Goal: Navigation & Orientation: Go to known website

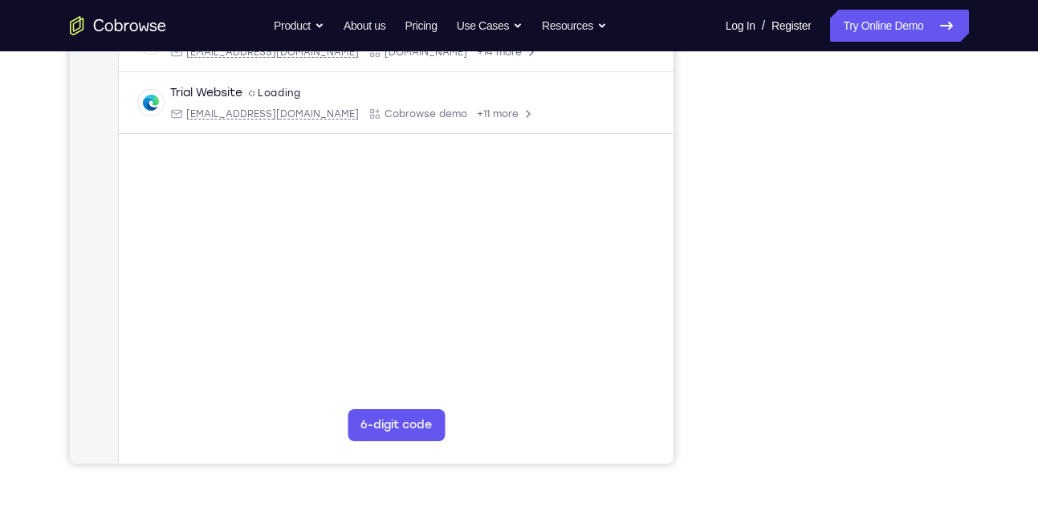
scroll to position [283, 0]
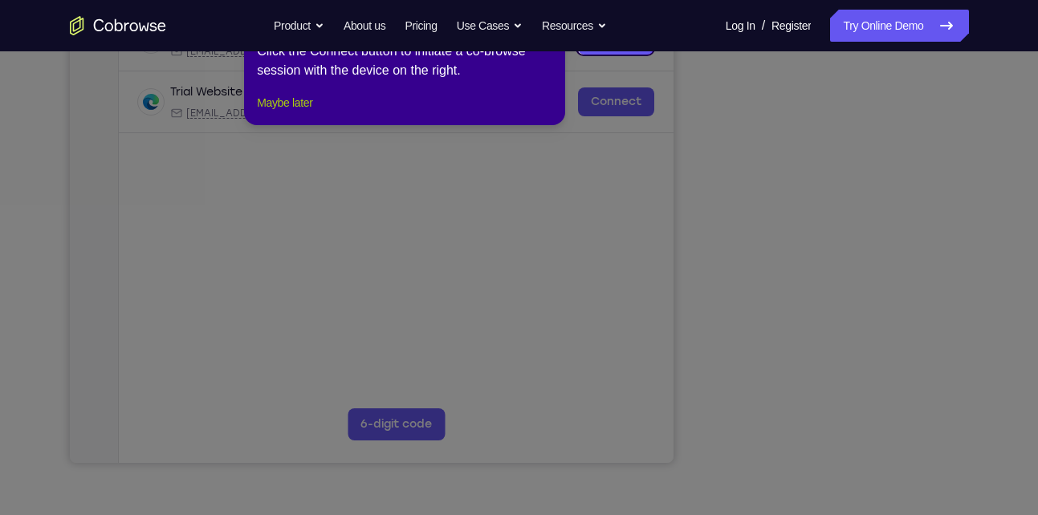
click at [304, 112] on button "Maybe later" at bounding box center [284, 102] width 55 height 19
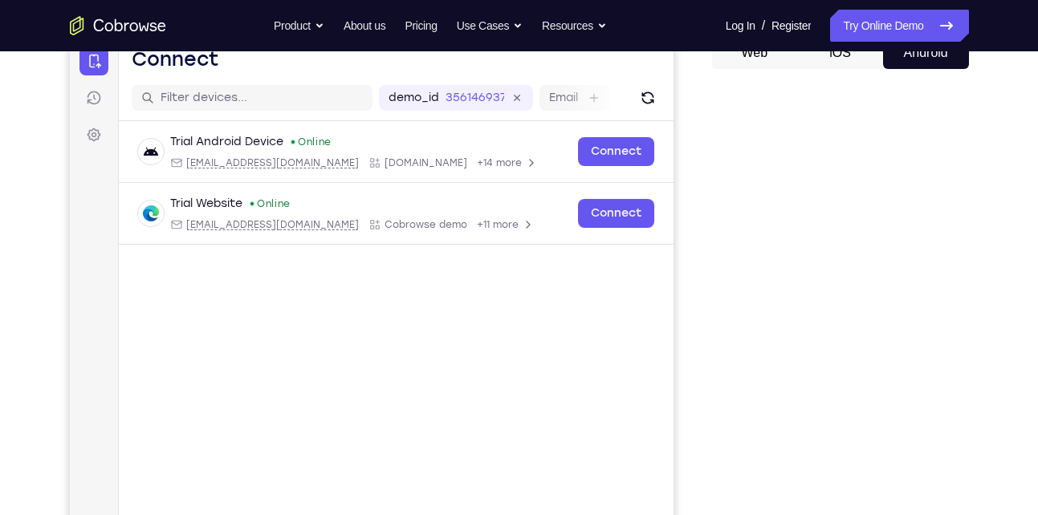
scroll to position [180, 0]
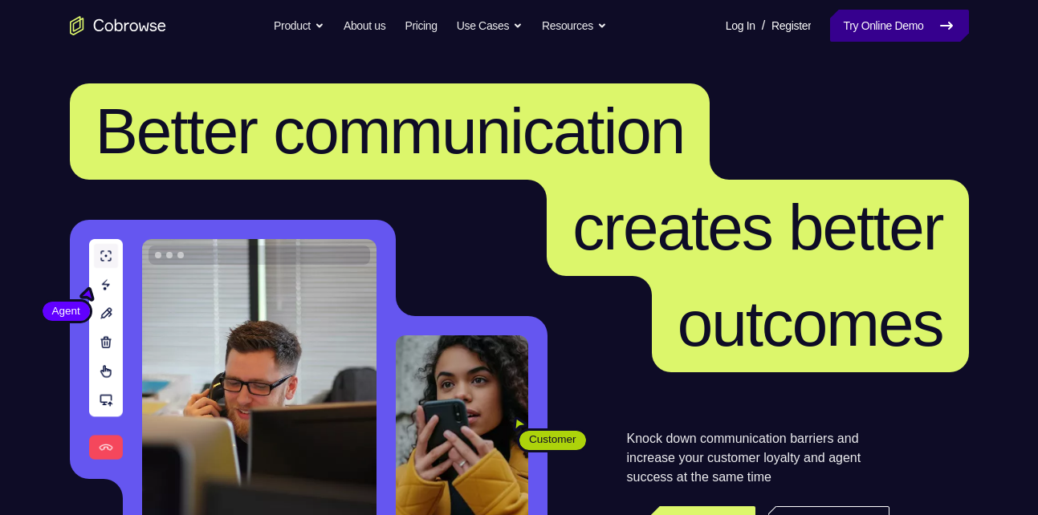
click at [865, 28] on link "Try Online Demo" at bounding box center [899, 26] width 138 height 32
